Goal: Communication & Community: Participate in discussion

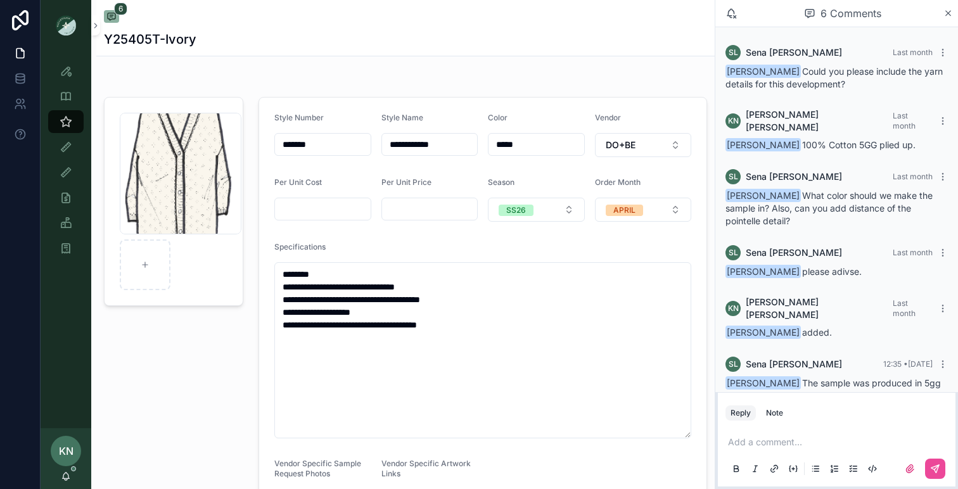
scroll to position [22, 0]
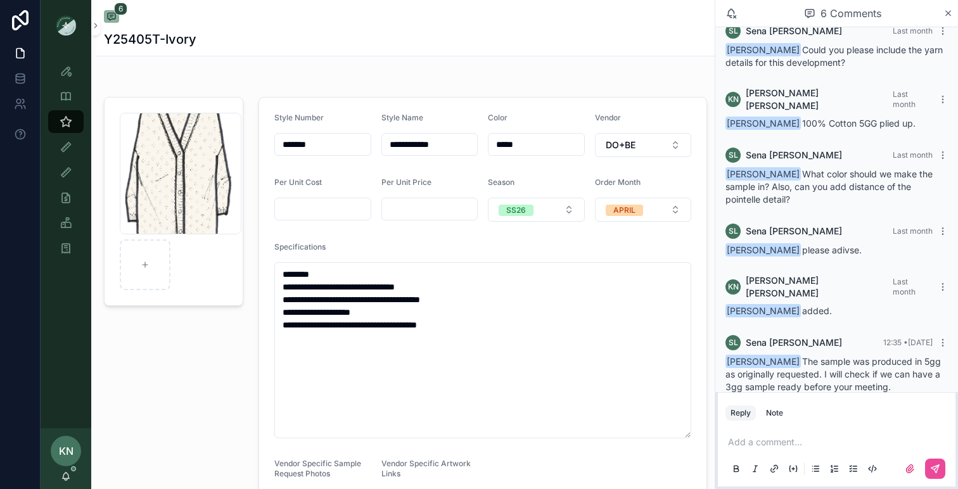
click at [797, 435] on div "Add a comment..." at bounding box center [837, 454] width 222 height 53
click at [781, 442] on p "scrollable content" at bounding box center [839, 442] width 222 height 13
click at [797, 410] on span "[PERSON_NAME]" at bounding box center [827, 409] width 153 height 13
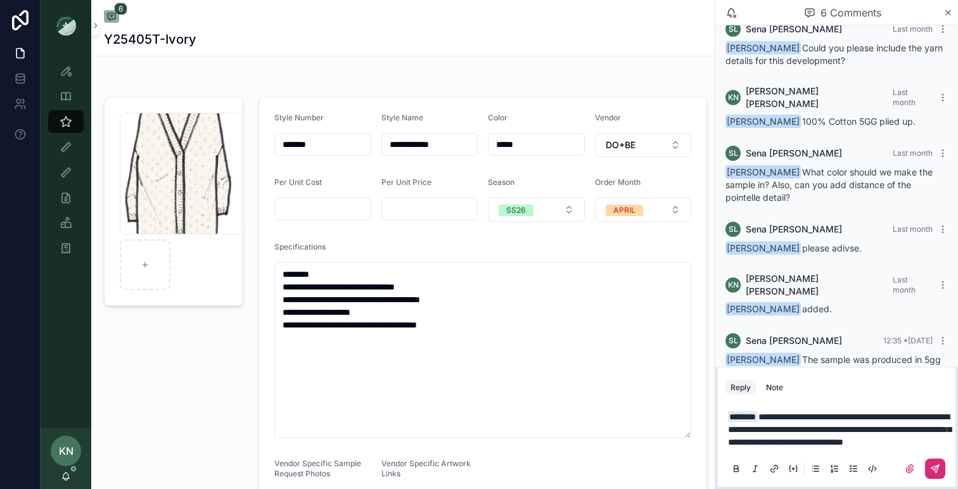
click at [936, 470] on icon "scrollable content" at bounding box center [936, 469] width 10 height 10
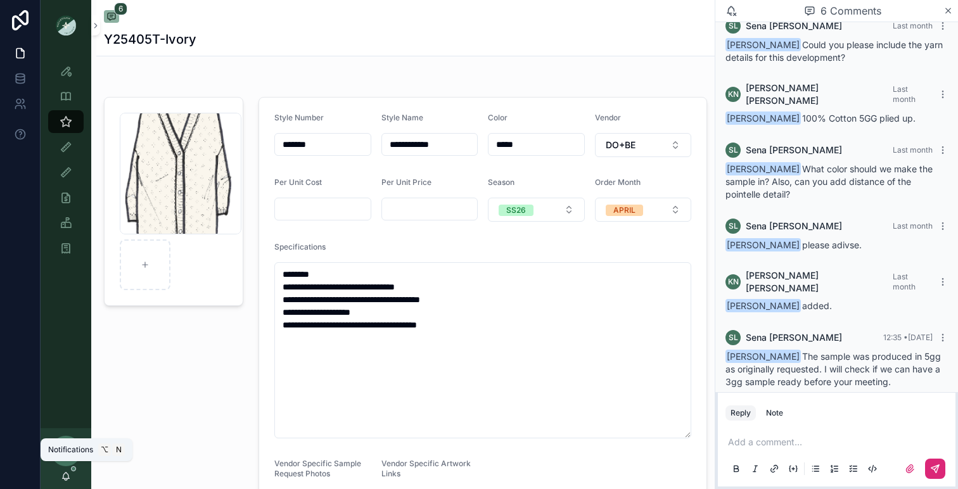
click at [72, 471] on span "scrollable content" at bounding box center [73, 469] width 5 height 5
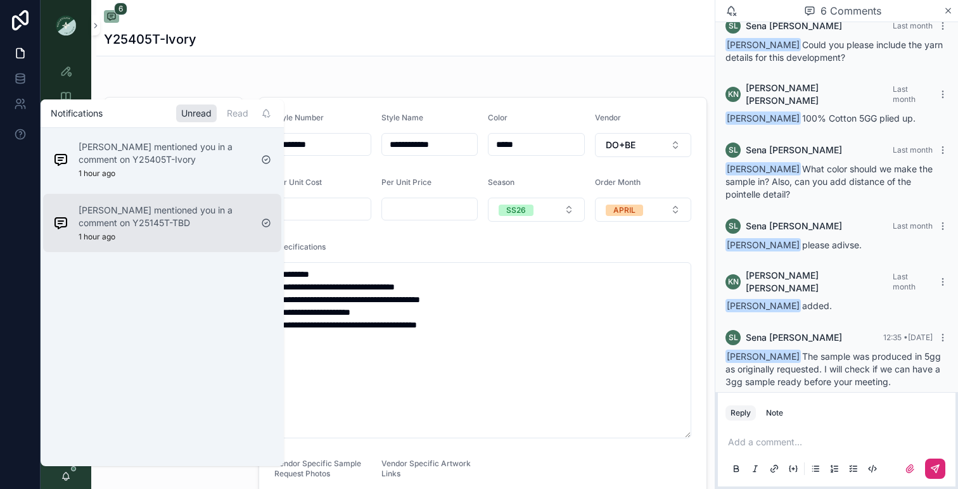
click at [148, 224] on p "[PERSON_NAME] mentioned you in a comment on Y25145T-TBD" at bounding box center [165, 216] width 172 height 25
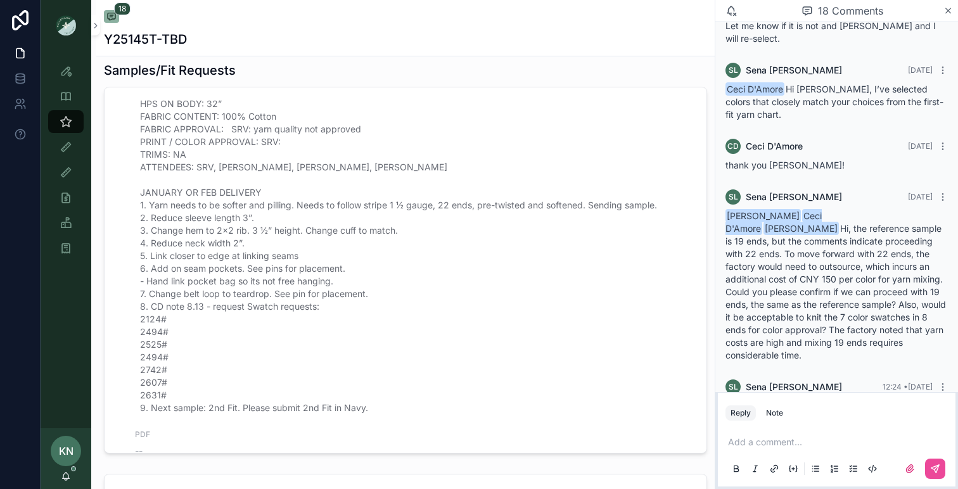
scroll to position [242, 0]
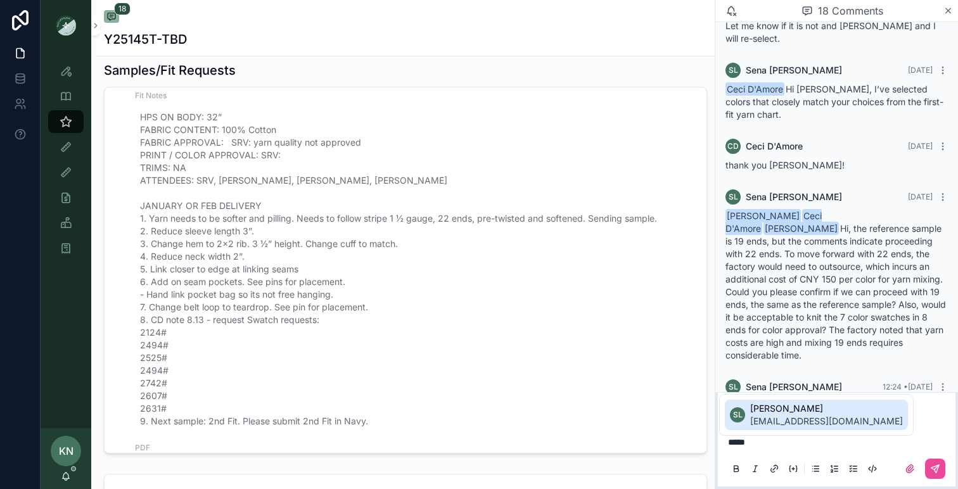
click at [785, 416] on span "[EMAIL_ADDRESS][DOMAIN_NAME]" at bounding box center [827, 421] width 153 height 13
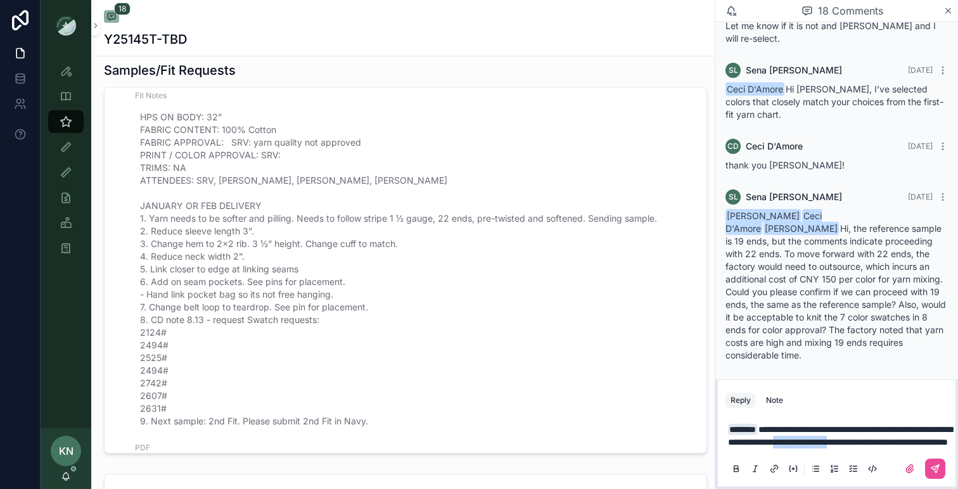
drag, startPoint x: 755, startPoint y: 446, endPoint x: 902, endPoint y: 425, distance: 148.5
click at [902, 425] on span "**********" at bounding box center [840, 436] width 224 height 22
click at [873, 444] on p "**********" at bounding box center [839, 435] width 222 height 25
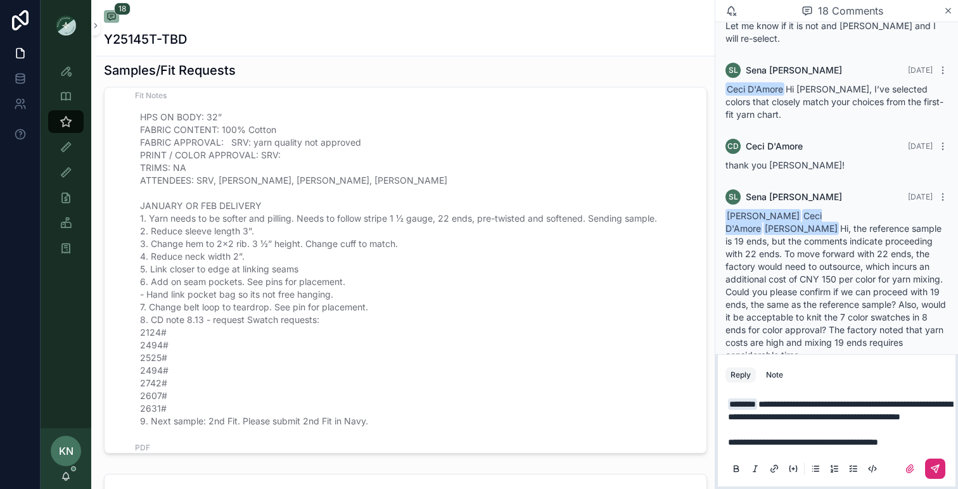
click at [934, 473] on icon "scrollable content" at bounding box center [936, 469] width 10 height 10
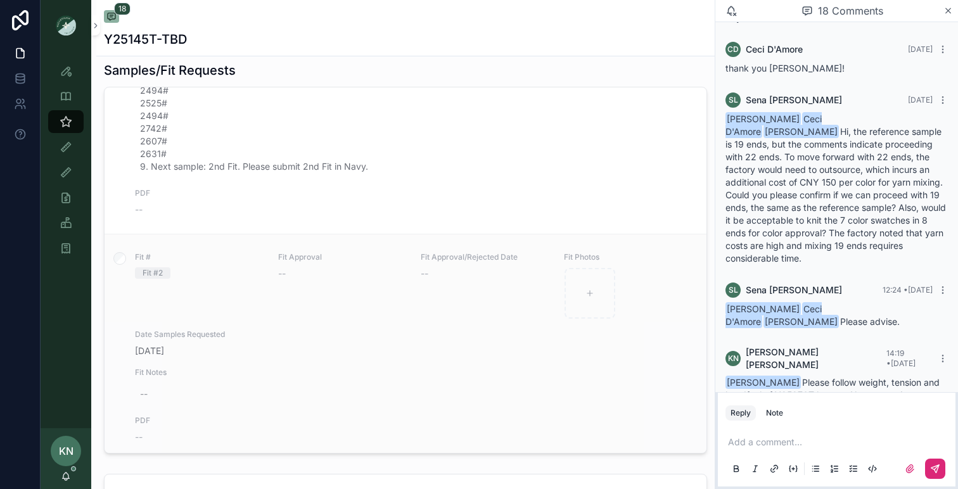
scroll to position [505, 0]
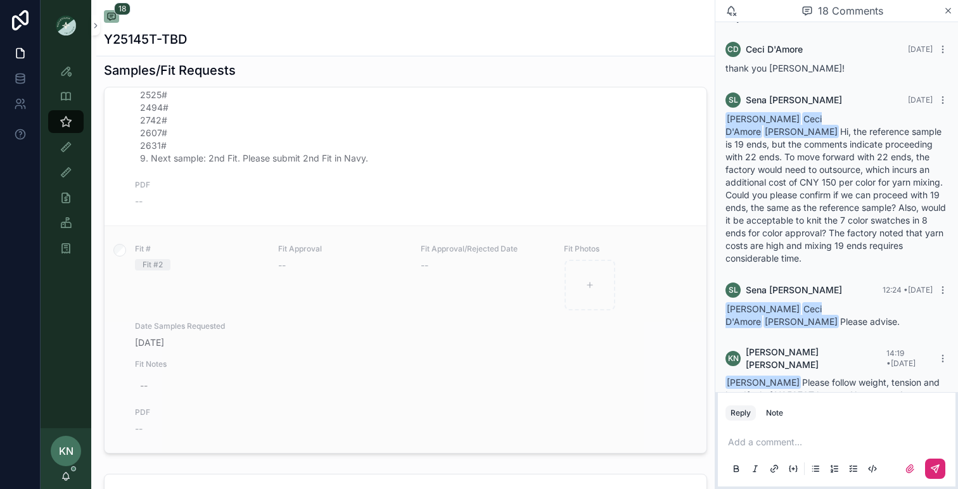
click at [446, 445] on link "Fit # Fit #2 Fit Approval -- Fit Approval/Rejected Date -- Fit Photos Date Samp…" at bounding box center [406, 340] width 602 height 228
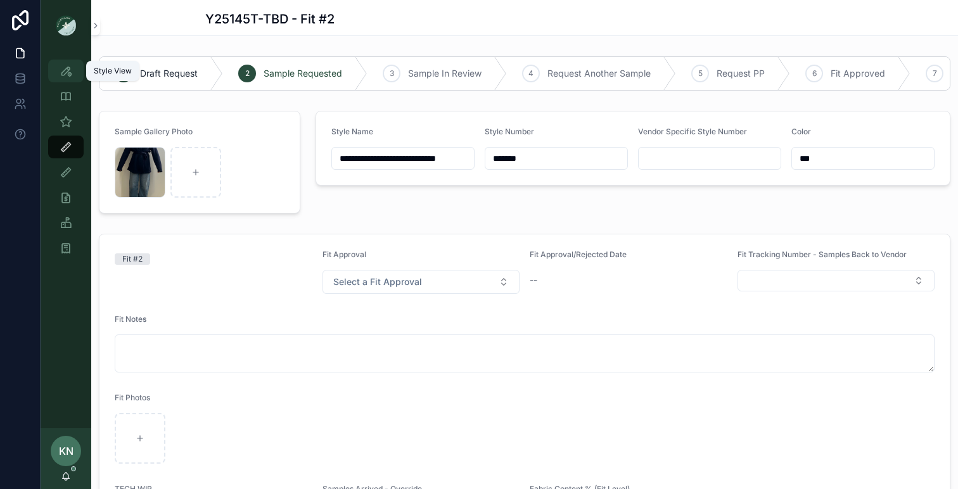
click at [67, 77] on icon "scrollable content" at bounding box center [66, 71] width 13 height 13
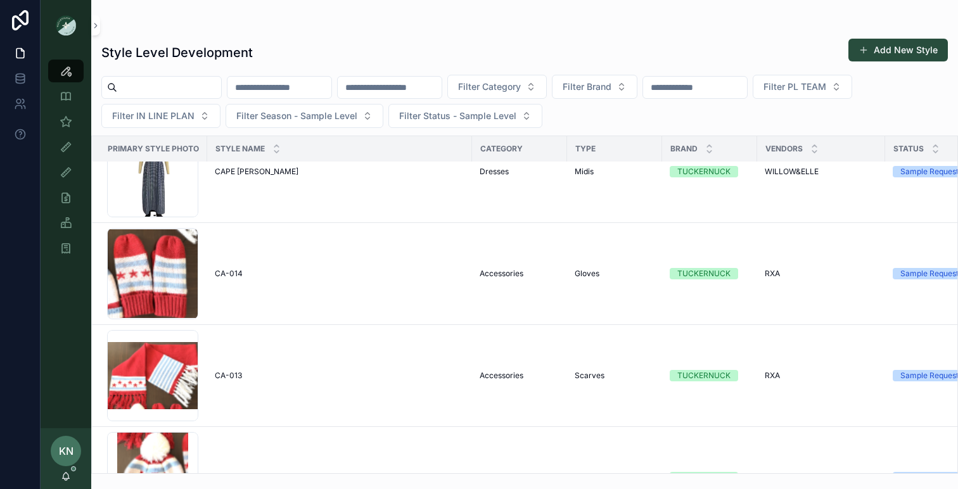
scroll to position [214, 0]
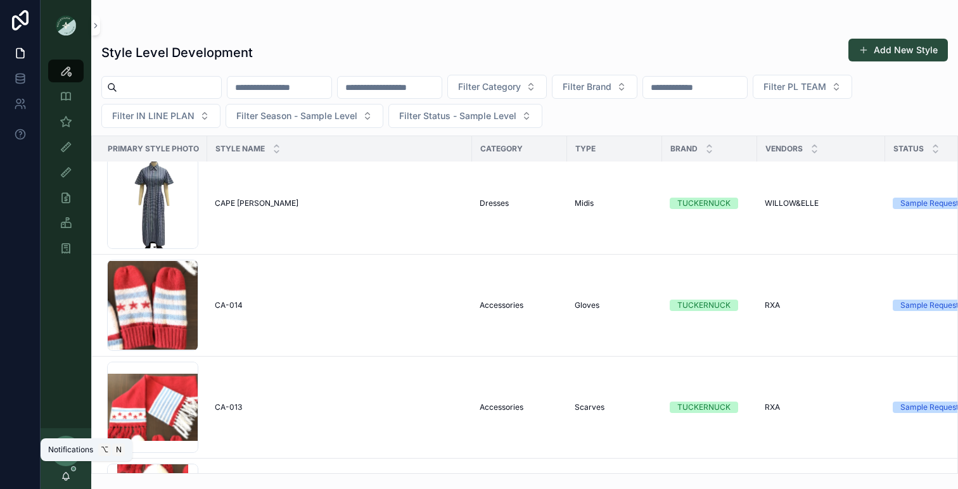
click at [71, 469] on span "scrollable content" at bounding box center [73, 469] width 5 height 5
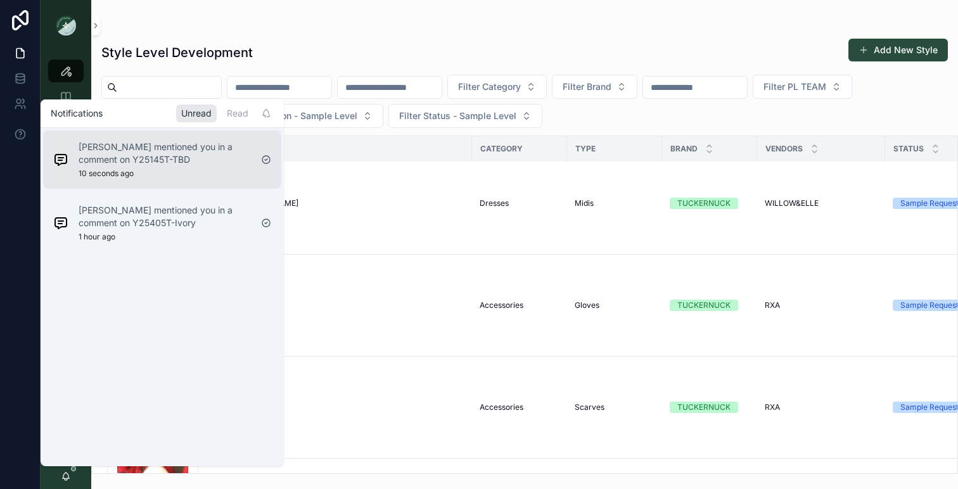
click at [154, 167] on div "[PERSON_NAME] mentioned you in a comment on Y25145T-TBD 10 seconds ago" at bounding box center [165, 160] width 172 height 38
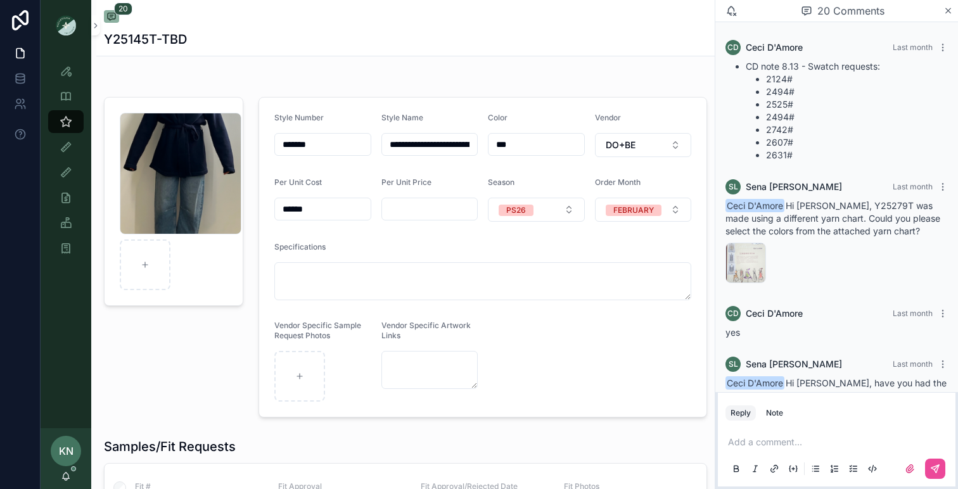
scroll to position [1311, 0]
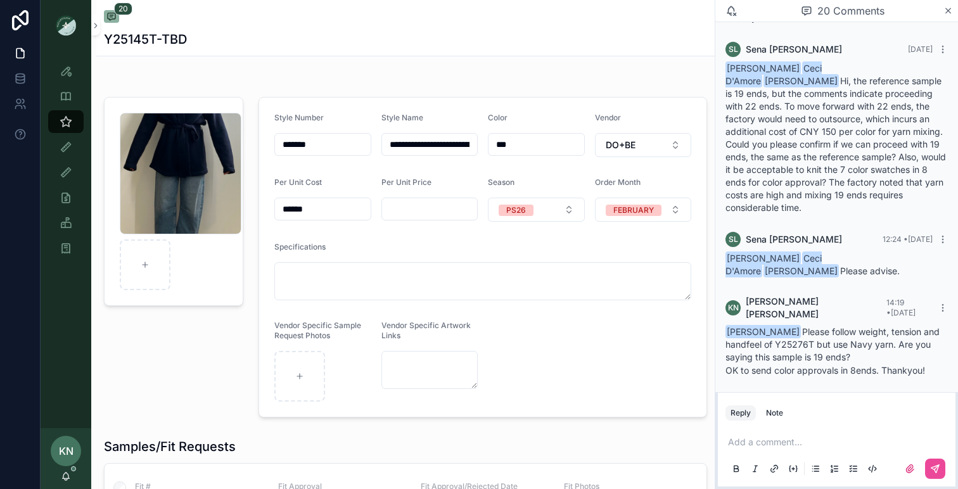
click at [759, 441] on p "scrollable content" at bounding box center [839, 442] width 222 height 13
click at [775, 418] on span "[EMAIL_ADDRESS][DOMAIN_NAME]" at bounding box center [827, 421] width 153 height 13
click at [941, 468] on button "scrollable content" at bounding box center [935, 469] width 20 height 20
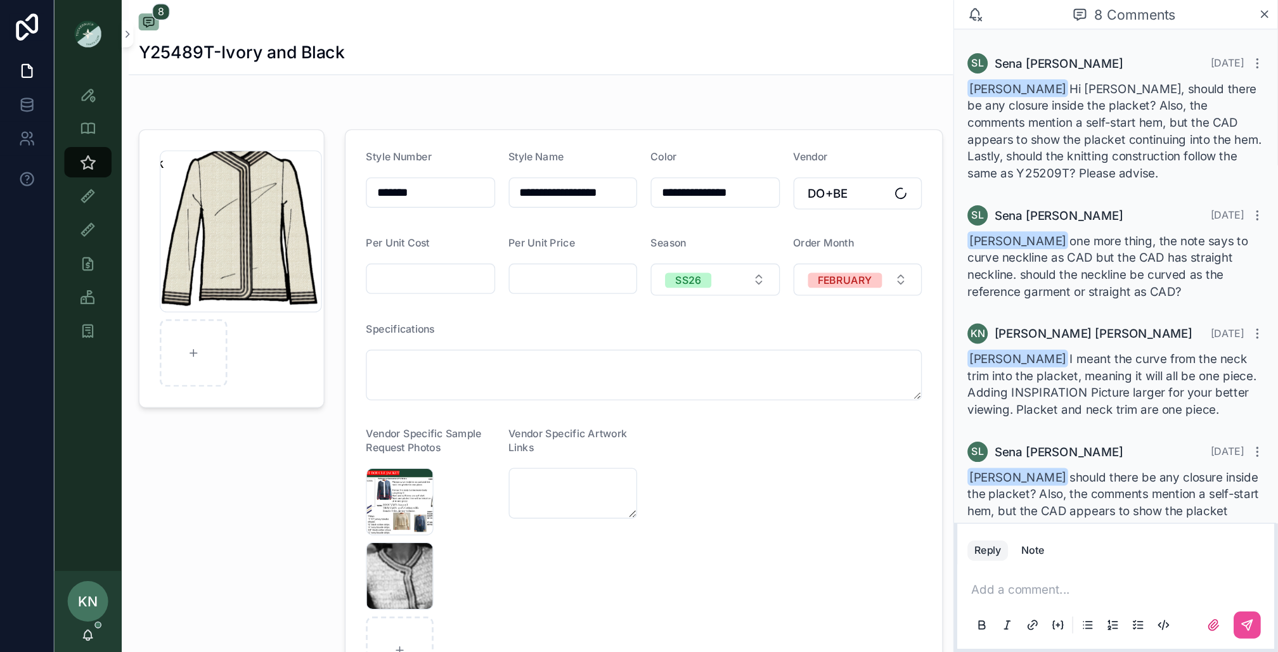
scroll to position [392, 0]
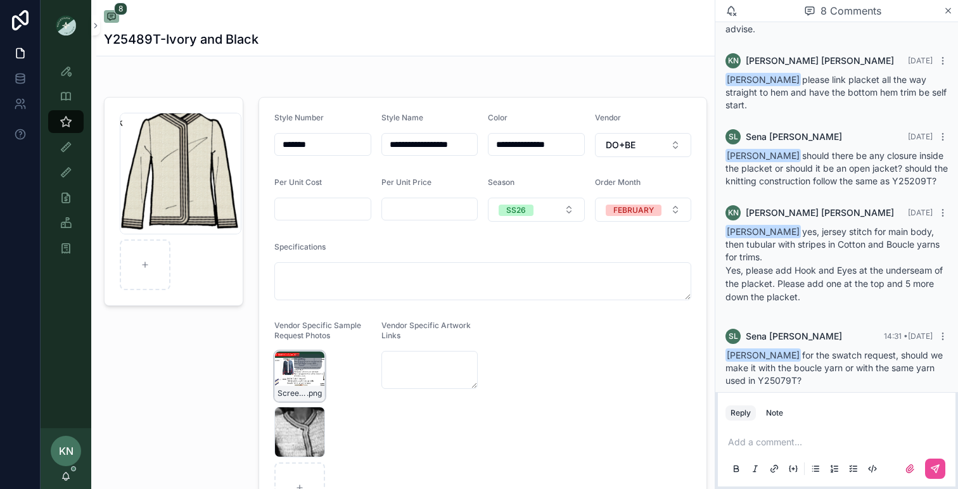
click at [319, 375] on div "Screenshot-2025-08-29-at-10.48.45-AM .png" at bounding box center [299, 376] width 51 height 51
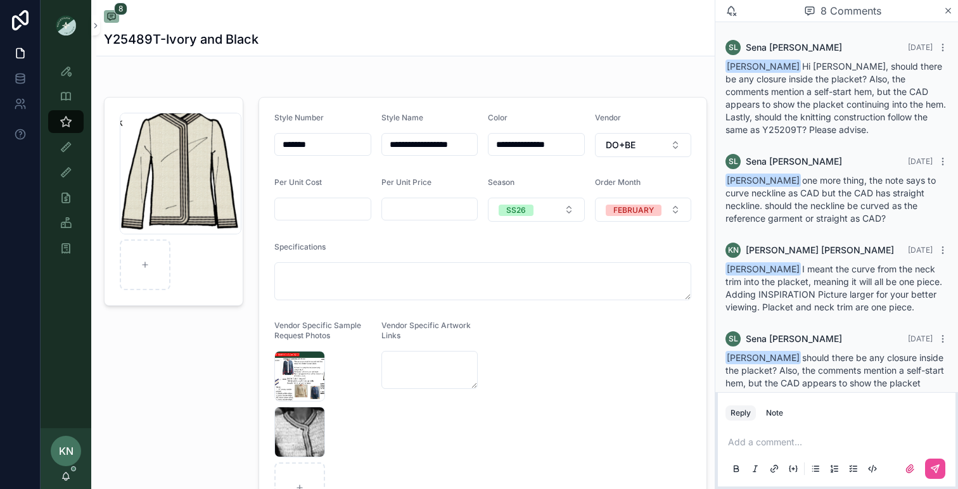
scroll to position [392, 0]
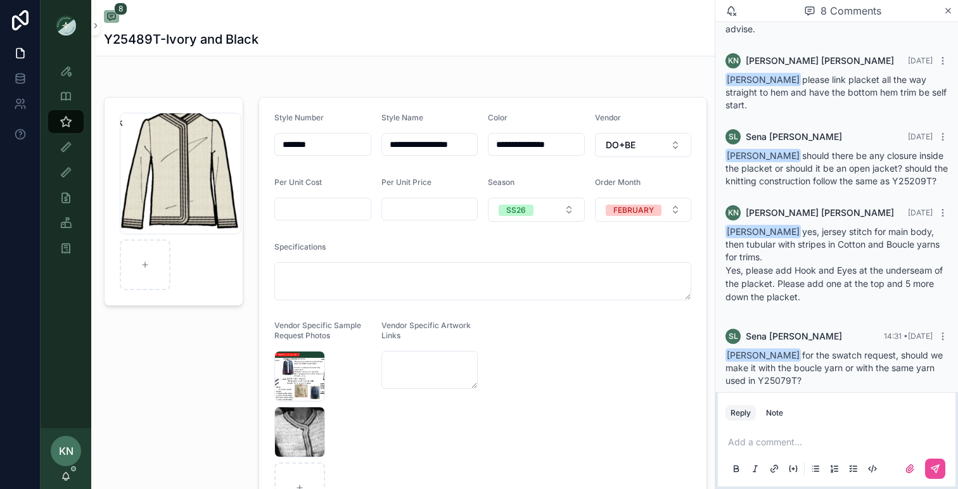
click at [759, 439] on p "scrollable content" at bounding box center [839, 442] width 222 height 13
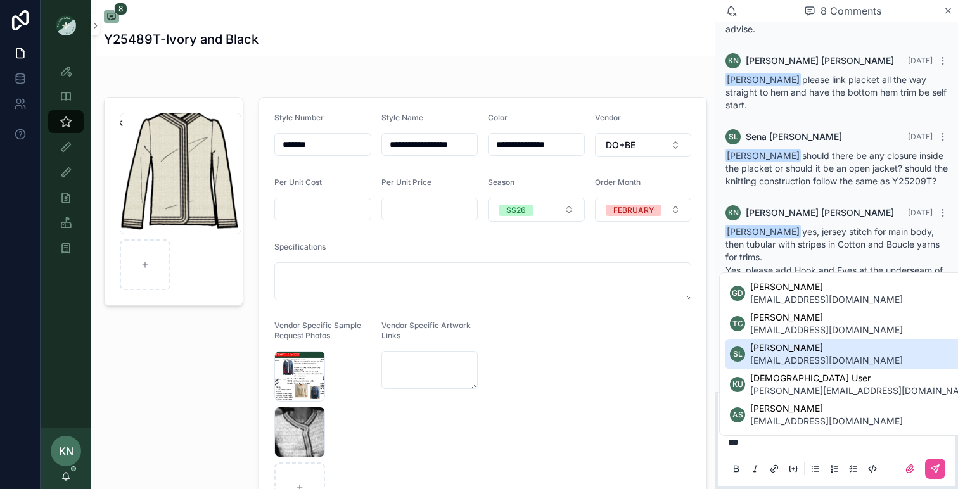
click at [783, 356] on span "[EMAIL_ADDRESS][DOMAIN_NAME]" at bounding box center [827, 360] width 153 height 13
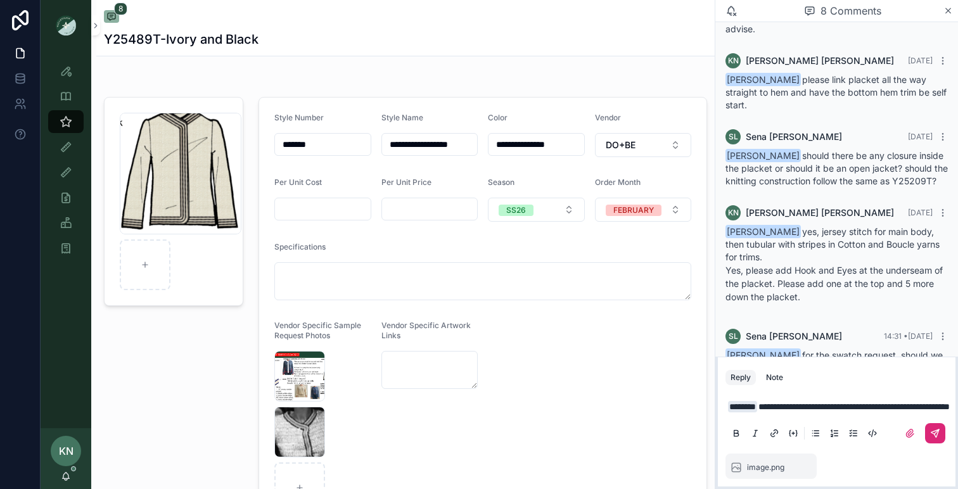
click at [932, 439] on button "scrollable content" at bounding box center [935, 433] width 20 height 20
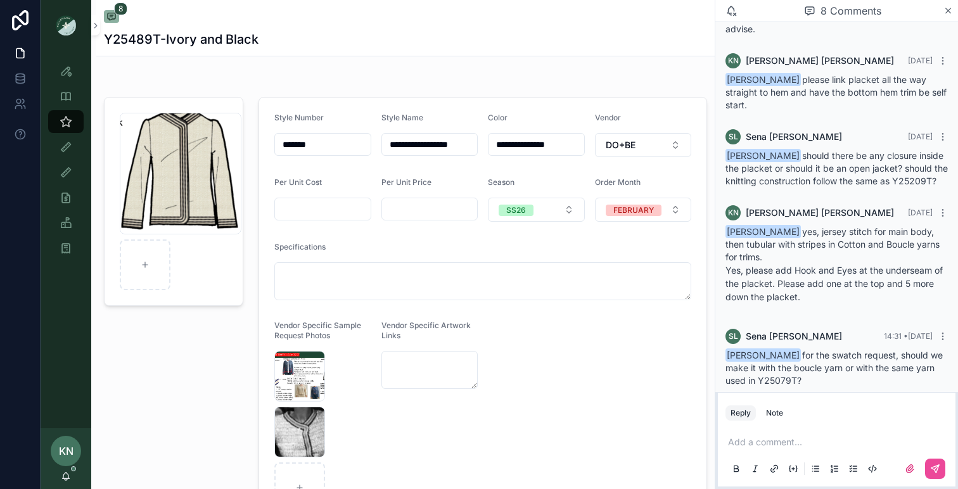
scroll to position [506, 0]
